Goal: Book appointment/travel/reservation

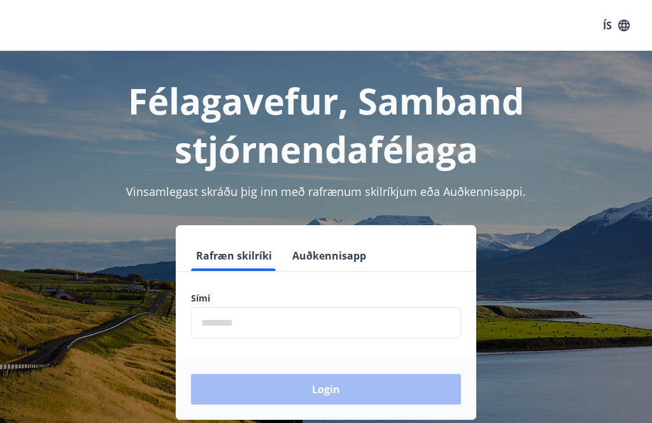
click at [323, 325] on input "phone" at bounding box center [326, 323] width 270 height 31
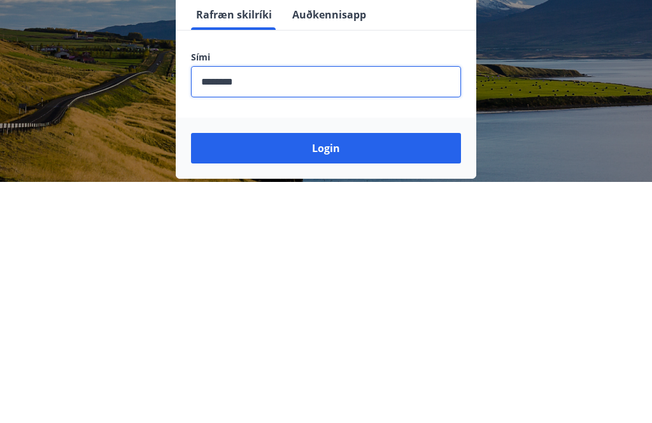
scroll to position [199, 0]
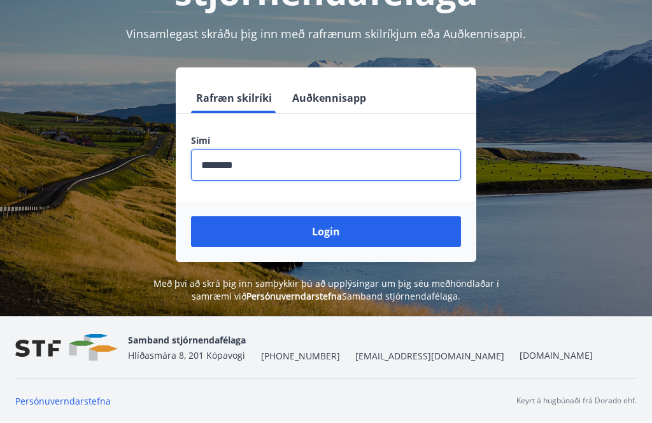
type input "********"
click at [357, 216] on button "Login" at bounding box center [326, 231] width 270 height 31
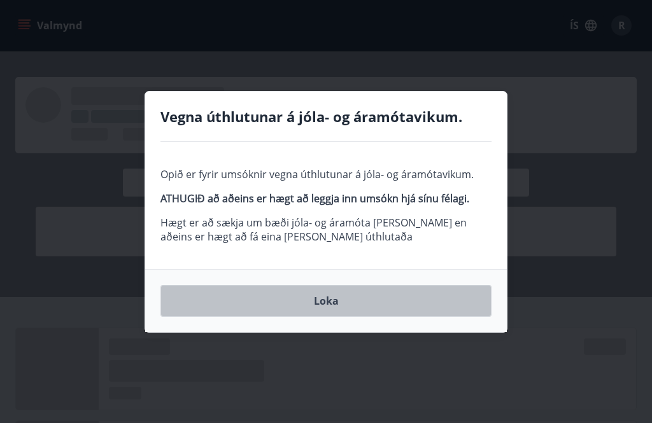
click at [360, 311] on button "Loka" at bounding box center [325, 301] width 331 height 32
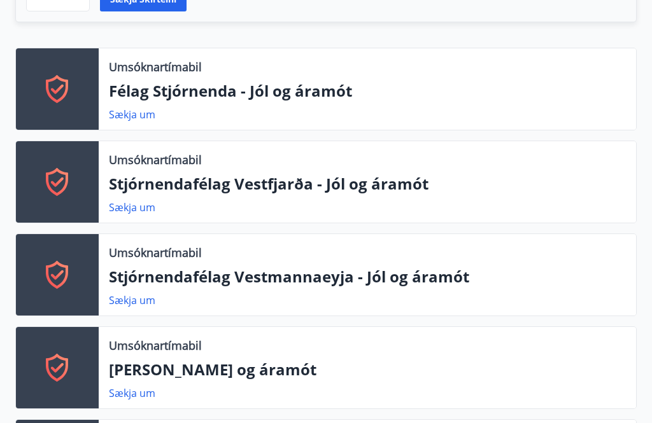
scroll to position [433, 0]
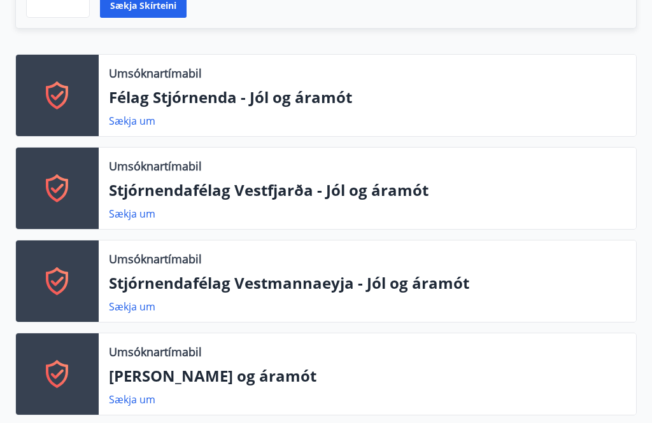
click at [334, 89] on p "Félag Stjórnenda - Jól og áramót" at bounding box center [367, 98] width 517 height 22
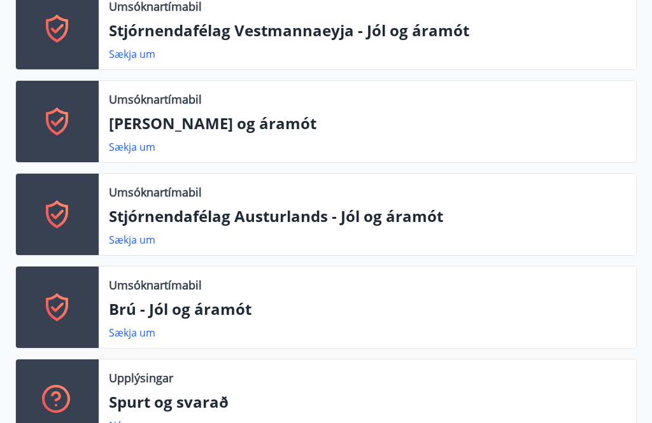
scroll to position [699, 0]
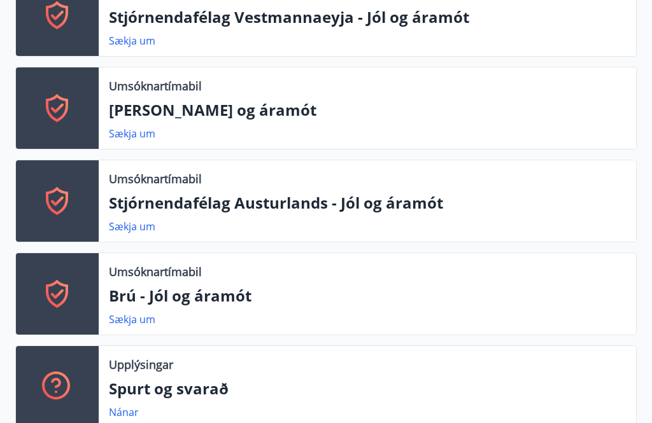
click at [250, 285] on p "Brú - Jól og áramót" at bounding box center [367, 296] width 517 height 22
click at [155, 313] on link "Sækja um" at bounding box center [132, 320] width 46 height 14
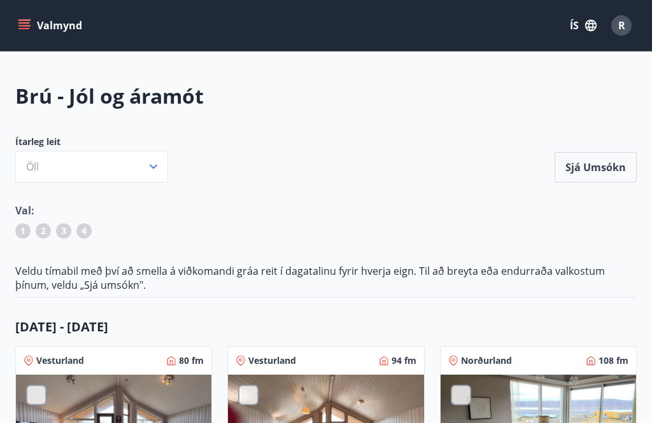
click at [152, 170] on icon "button" at bounding box center [153, 166] width 13 height 13
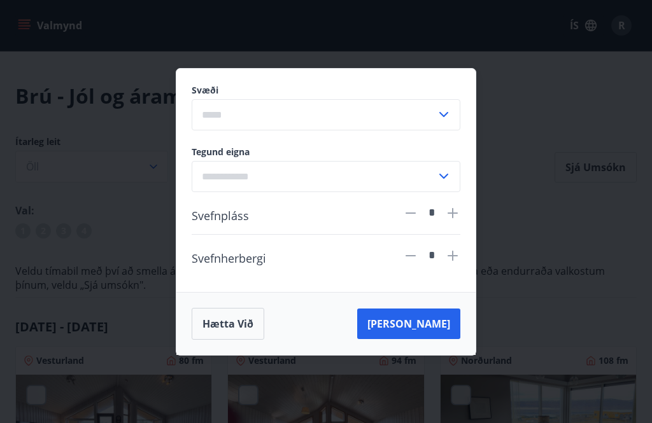
click at [448, 113] on icon at bounding box center [443, 114] width 9 height 5
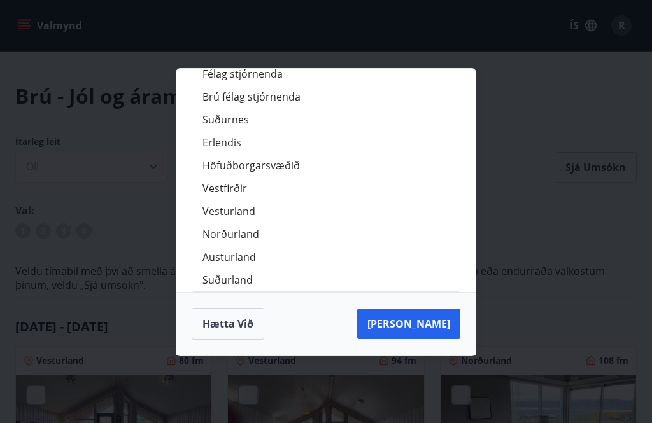
scroll to position [160, 0]
click at [250, 280] on li "Suðurland" at bounding box center [325, 280] width 267 height 23
type input "*********"
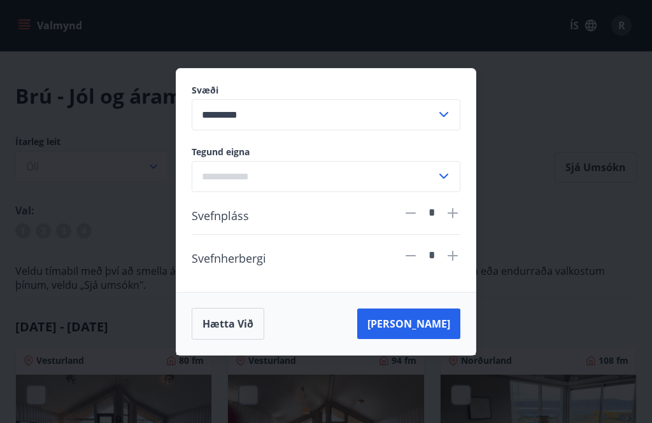
click at [446, 174] on icon at bounding box center [443, 176] width 15 height 15
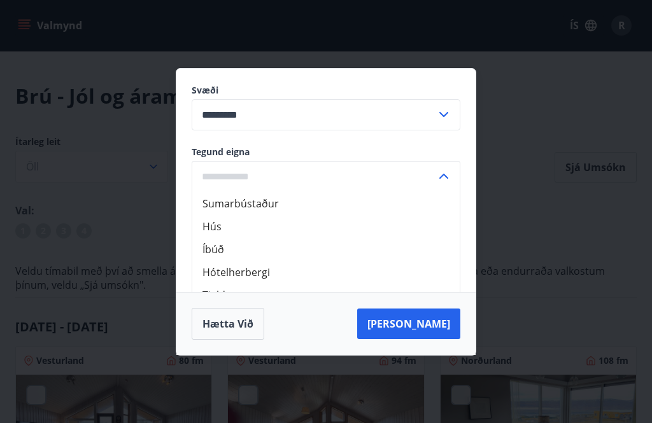
click at [275, 206] on li "Sumarbústaður" at bounding box center [325, 203] width 267 height 23
type input "**********"
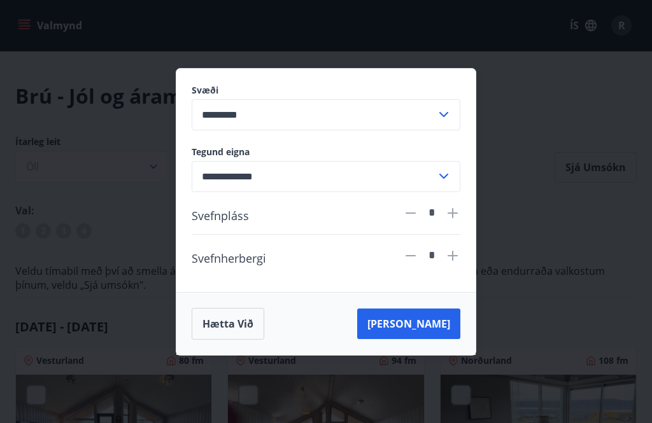
click at [439, 328] on button "Leita" at bounding box center [408, 324] width 103 height 31
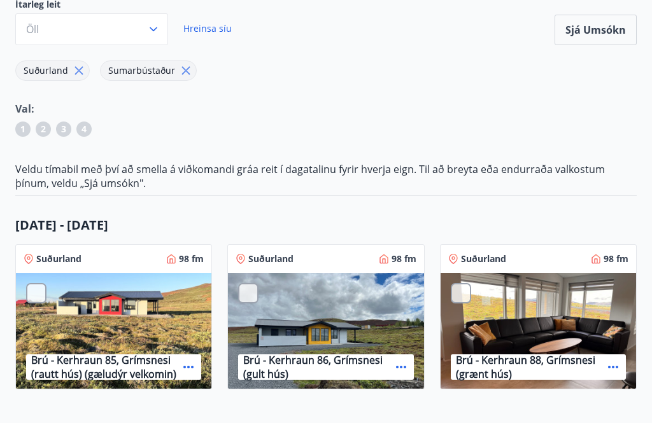
scroll to position [139, 0]
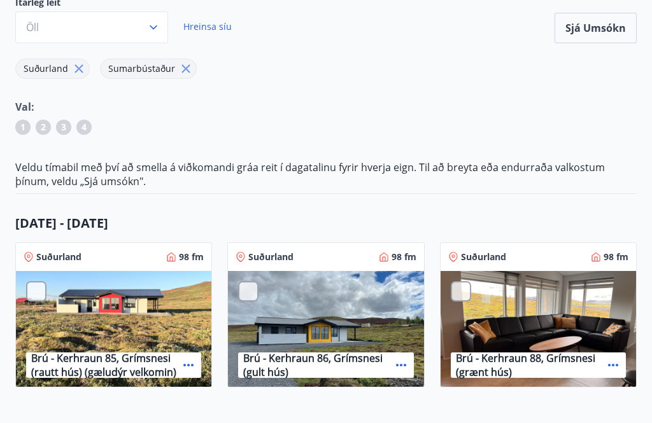
click at [650, 232] on div "Brú - Jól og áramót Ítarleg leit Öll Hreinsa síu Sjá umsókn Suðurland Sumarbúst…" at bounding box center [326, 306] width 652 height 726
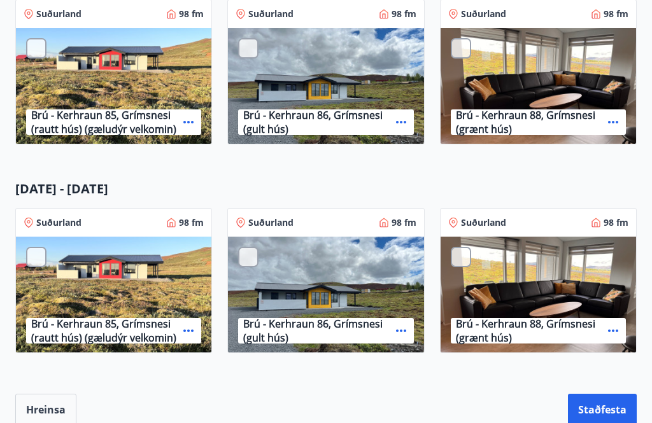
scroll to position [386, 0]
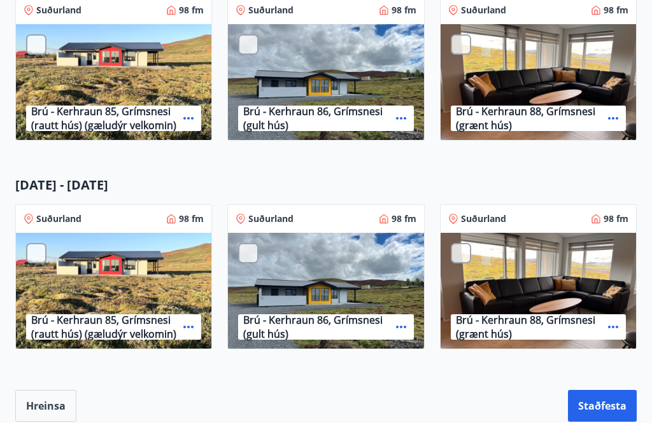
click at [123, 315] on p "Brú - Kerhraun 85, Grímsnesi (rautt hús) (gæludýr velkomin)" at bounding box center [104, 327] width 147 height 28
click at [43, 262] on div at bounding box center [36, 253] width 20 height 20
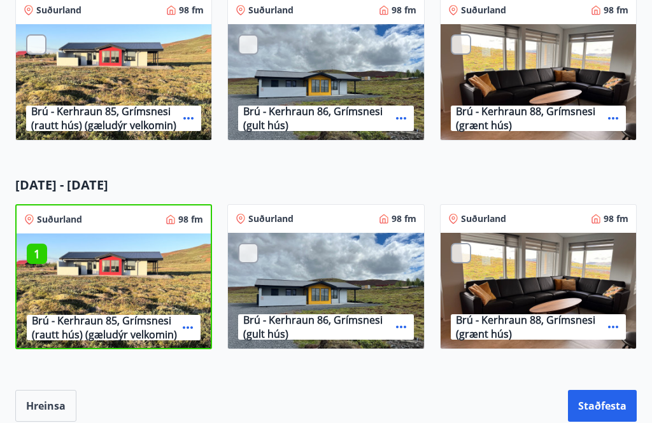
click at [616, 407] on button "Staðfesta" at bounding box center [602, 406] width 69 height 32
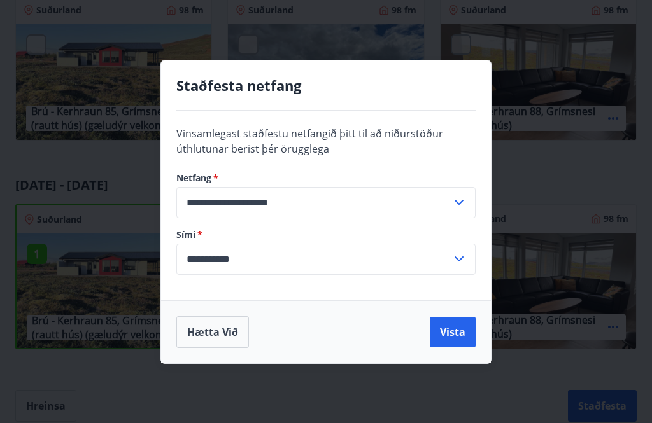
click at [458, 348] on button "Vista" at bounding box center [453, 332] width 46 height 31
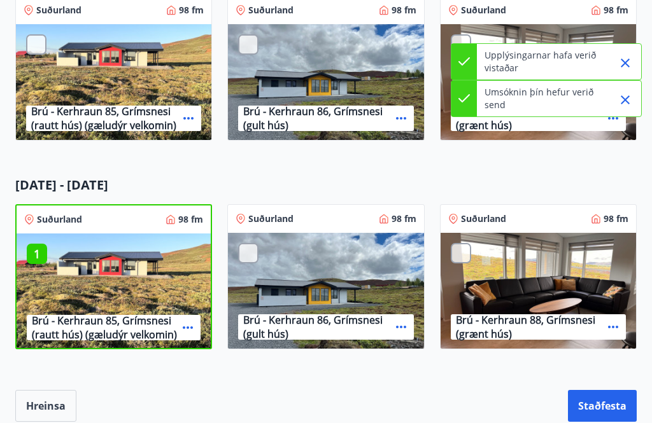
click at [606, 406] on button "Staðfesta" at bounding box center [602, 406] width 69 height 32
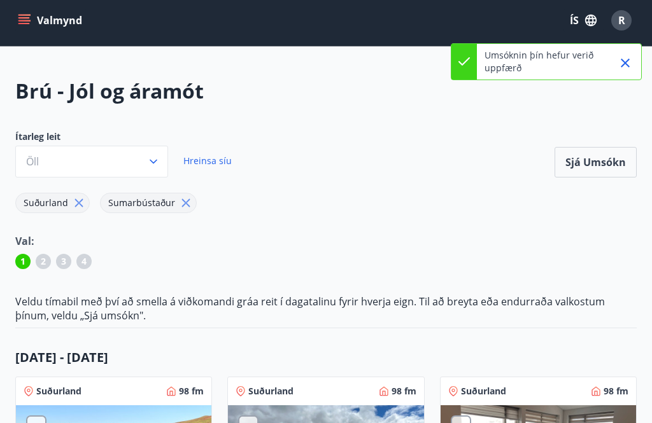
scroll to position [0, 0]
